Goal: Information Seeking & Learning: Find specific fact

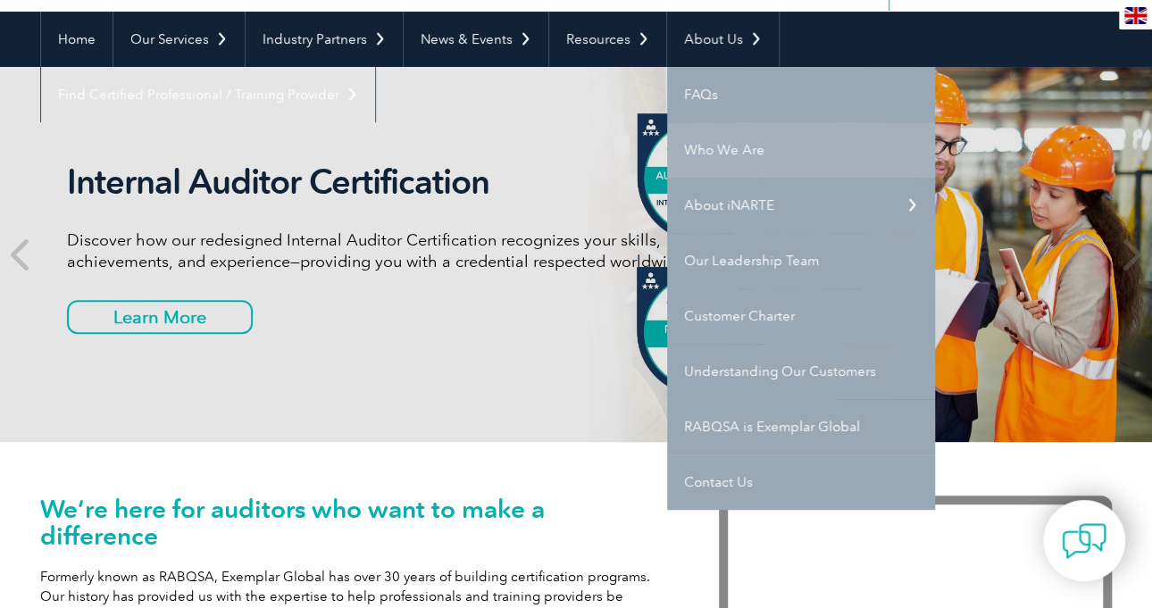
scroll to position [163, 0]
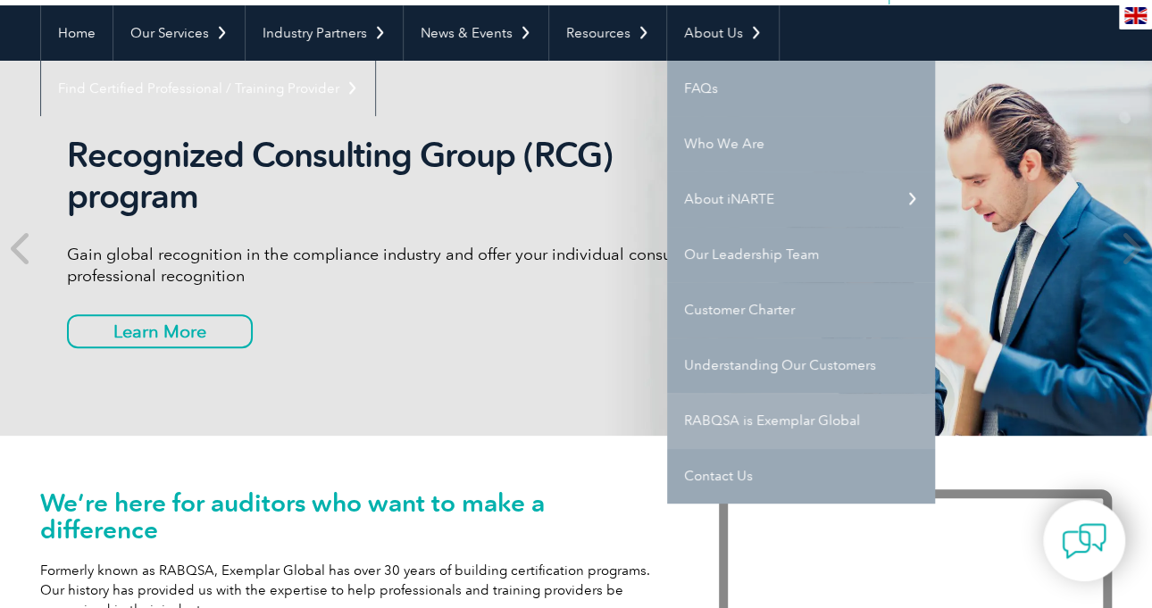
click at [746, 417] on link "RABQSA is Exemplar Global" at bounding box center [801, 420] width 268 height 55
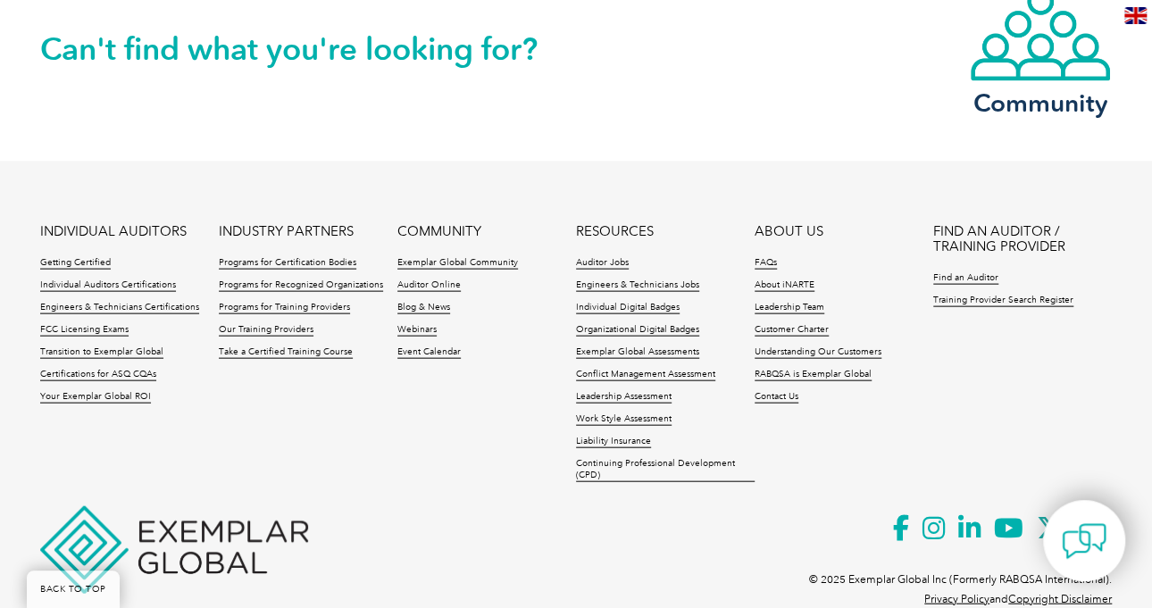
scroll to position [1809, 0]
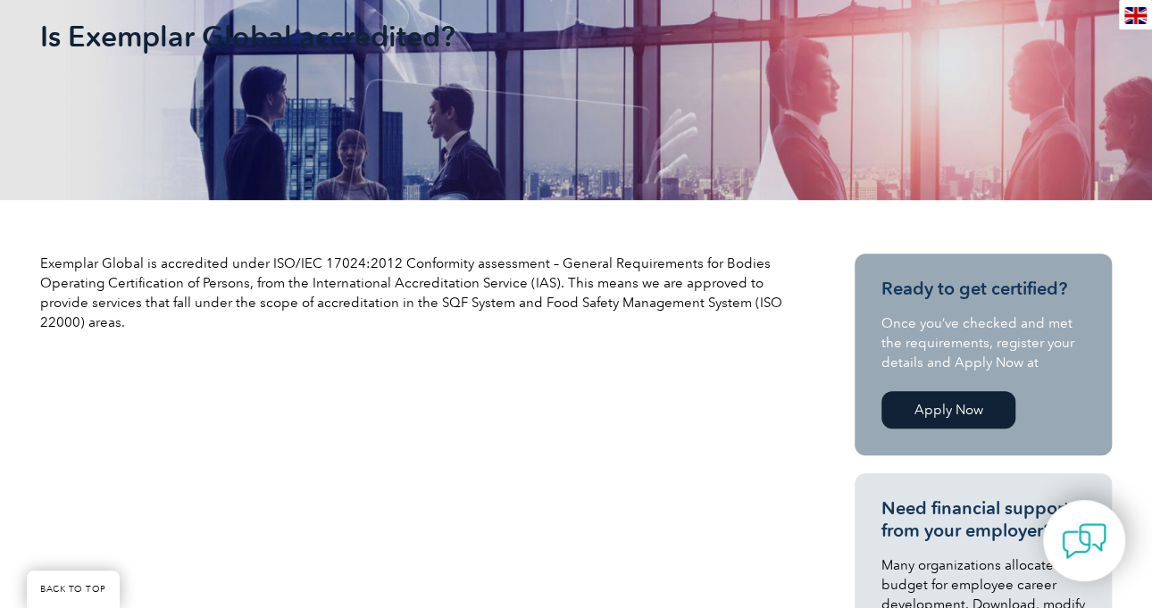
scroll to position [352, 0]
click at [548, 272] on p "Exemplar Global is accredited under ISO/IEC 17024:2012 Conformity assessment – …" at bounding box center [415, 292] width 750 height 79
click at [534, 273] on p "Exemplar Global is accredited under ISO/IEC 17024:2012 Conformity assessment – …" at bounding box center [415, 292] width 750 height 79
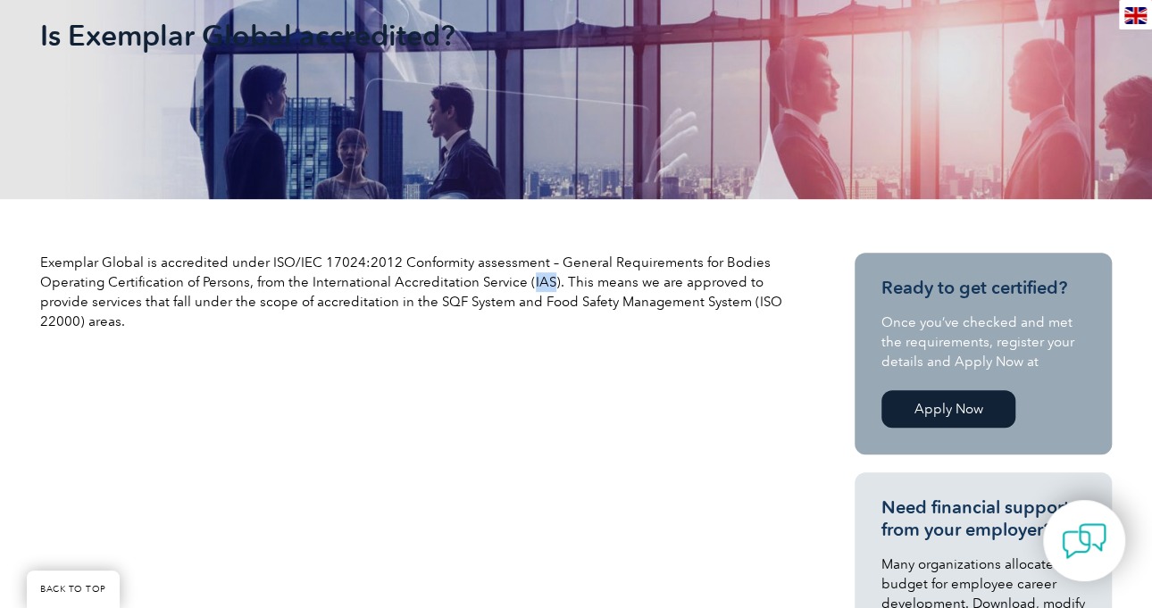
copy p "IAS"
